Goal: Task Accomplishment & Management: Manage account settings

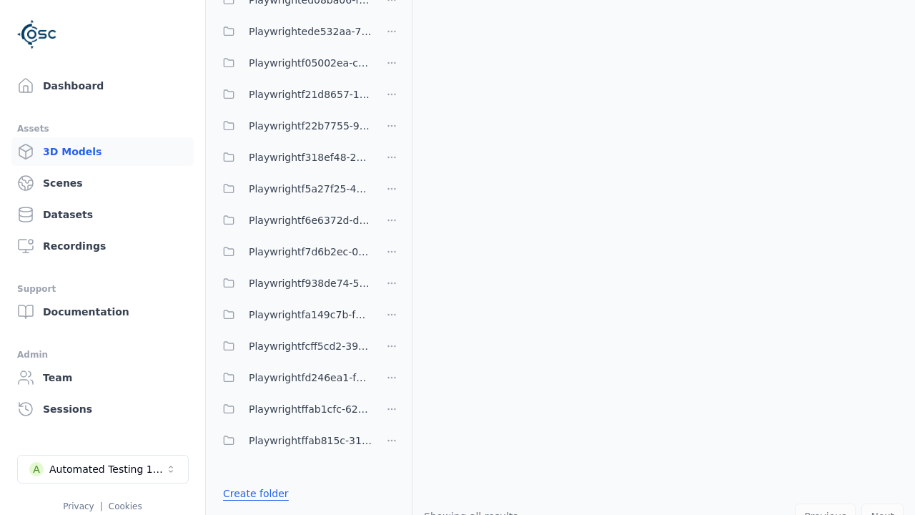
click at [251, 493] on link "Create folder" at bounding box center [256, 493] width 66 height 14
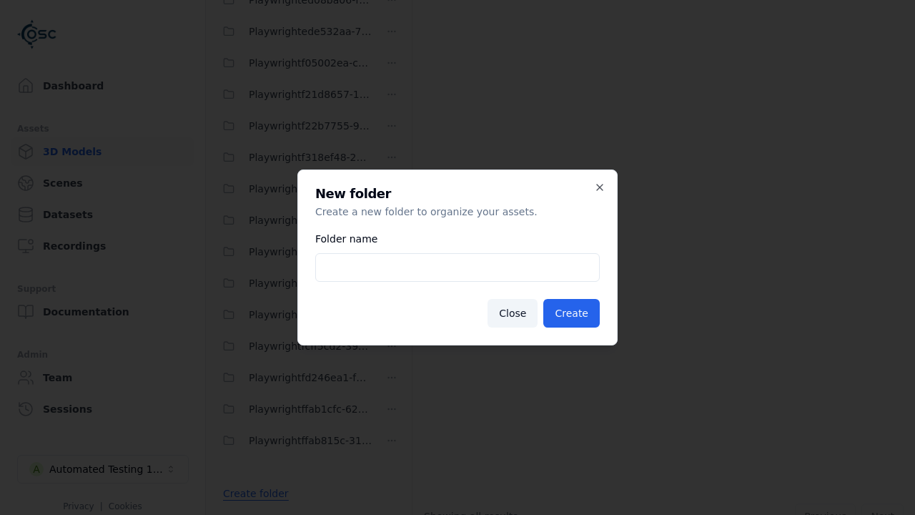
type input "**********"
click at [573, 313] on button "Create" at bounding box center [571, 313] width 56 height 29
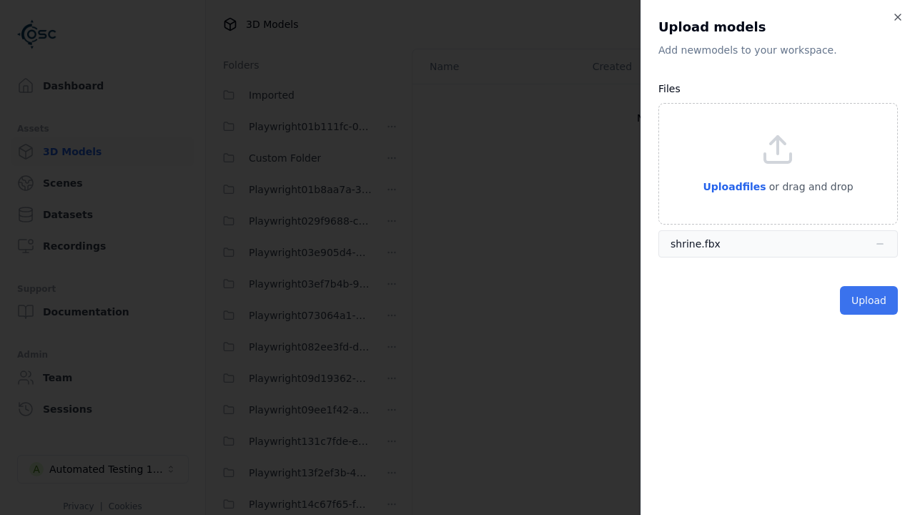
click at [871, 300] on button "Upload" at bounding box center [869, 300] width 58 height 29
